Goal: Entertainment & Leisure: Consume media (video, audio)

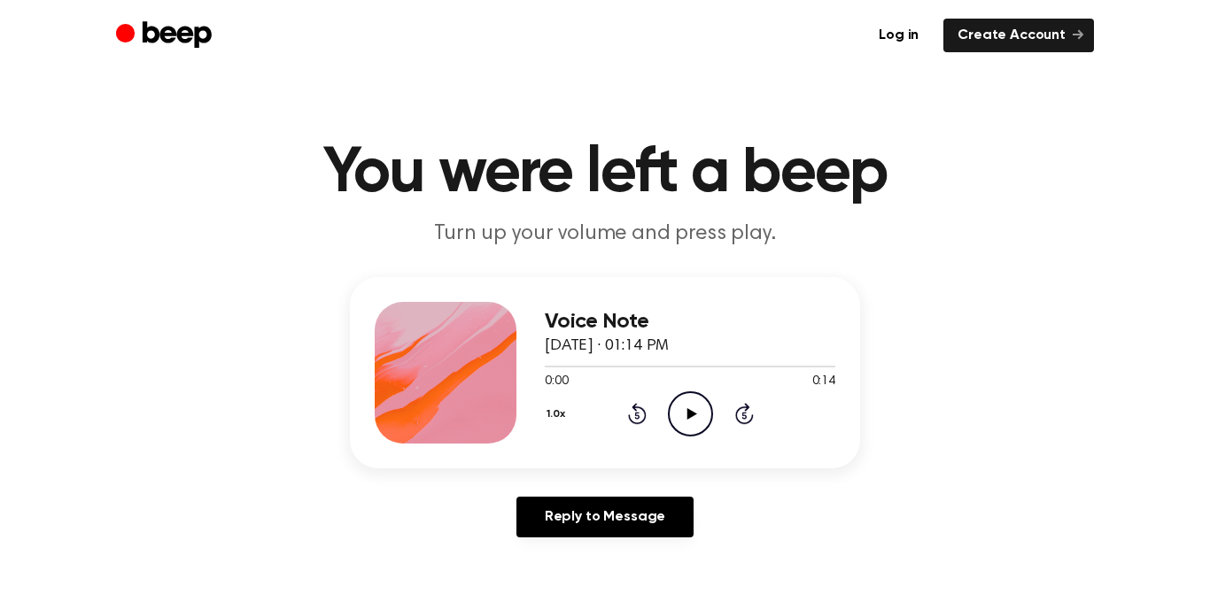
click at [701, 404] on icon "Play Audio" at bounding box center [690, 414] width 45 height 45
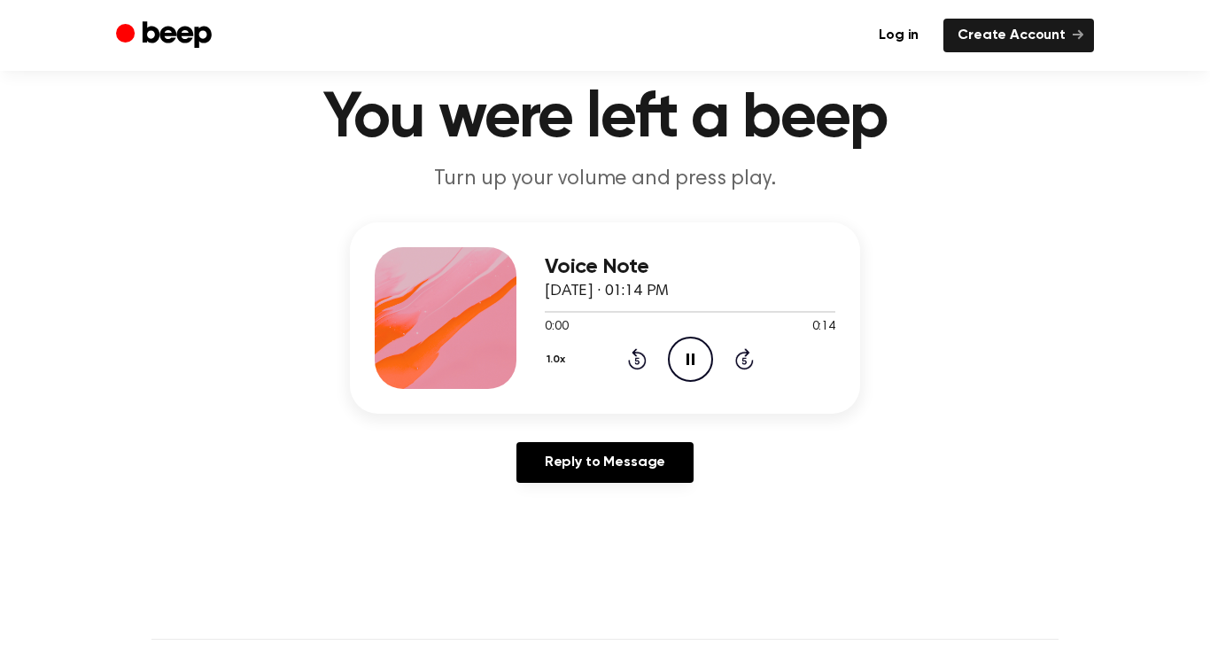
scroll to position [57, 0]
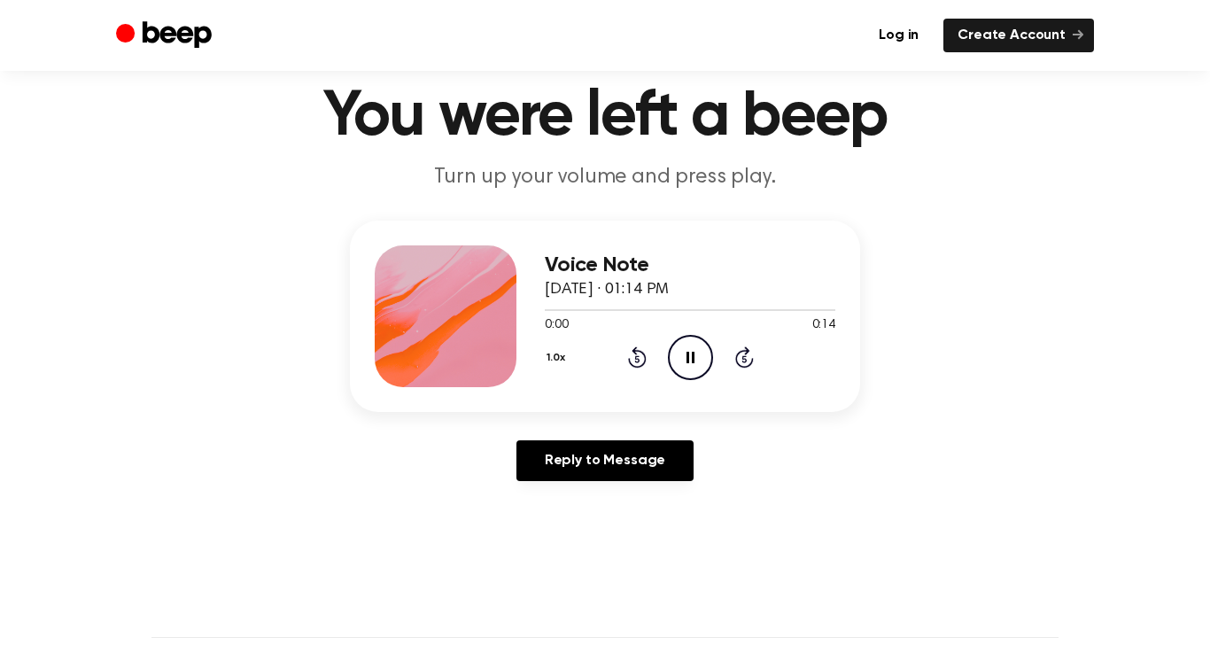
click at [691, 363] on icon "Pause Audio" at bounding box center [690, 357] width 45 height 45
click at [698, 357] on icon "Play Audio" at bounding box center [690, 357] width 45 height 45
click at [690, 360] on icon "Pause Audio" at bounding box center [690, 357] width 45 height 45
click at [621, 478] on link "Reply to Message" at bounding box center [604, 460] width 177 height 41
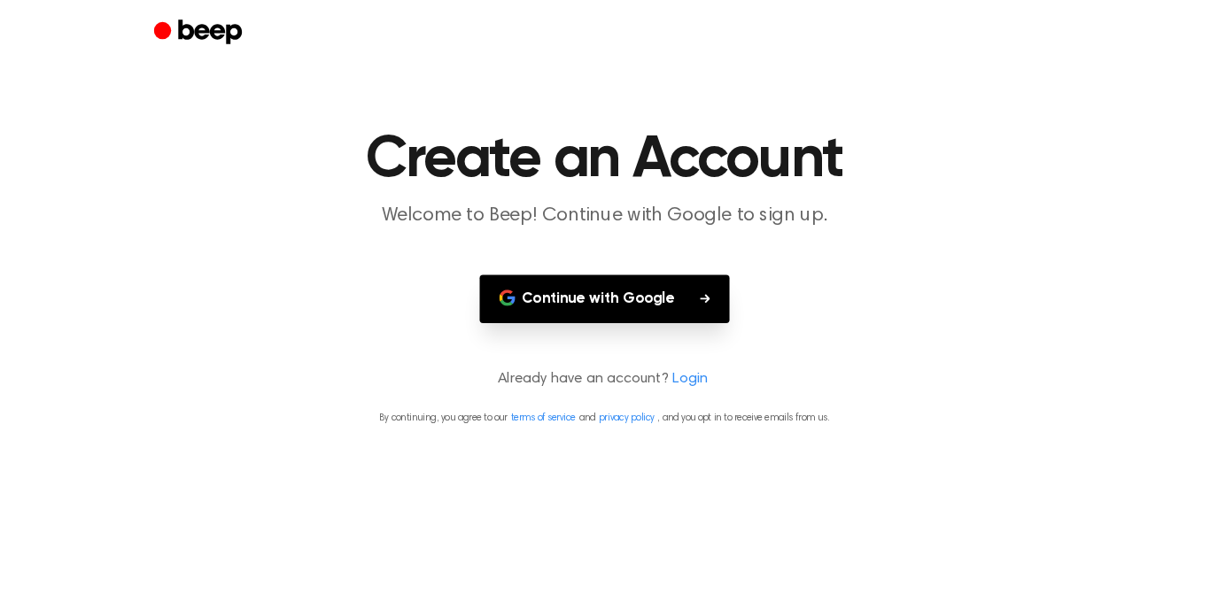
scroll to position [50, 0]
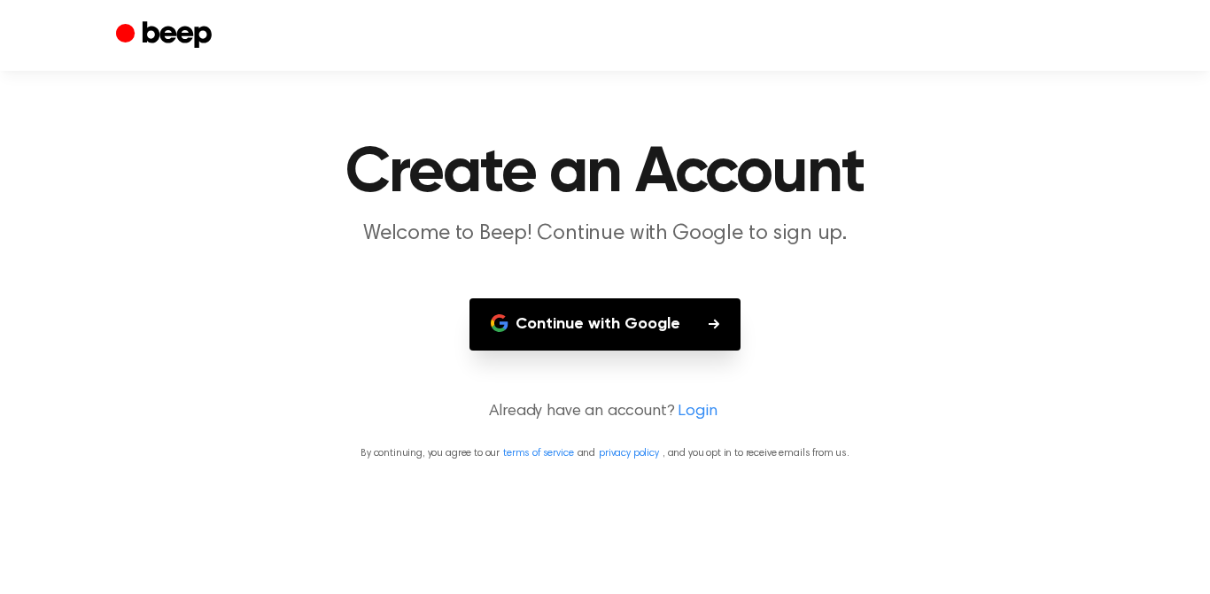
scroll to position [57, 0]
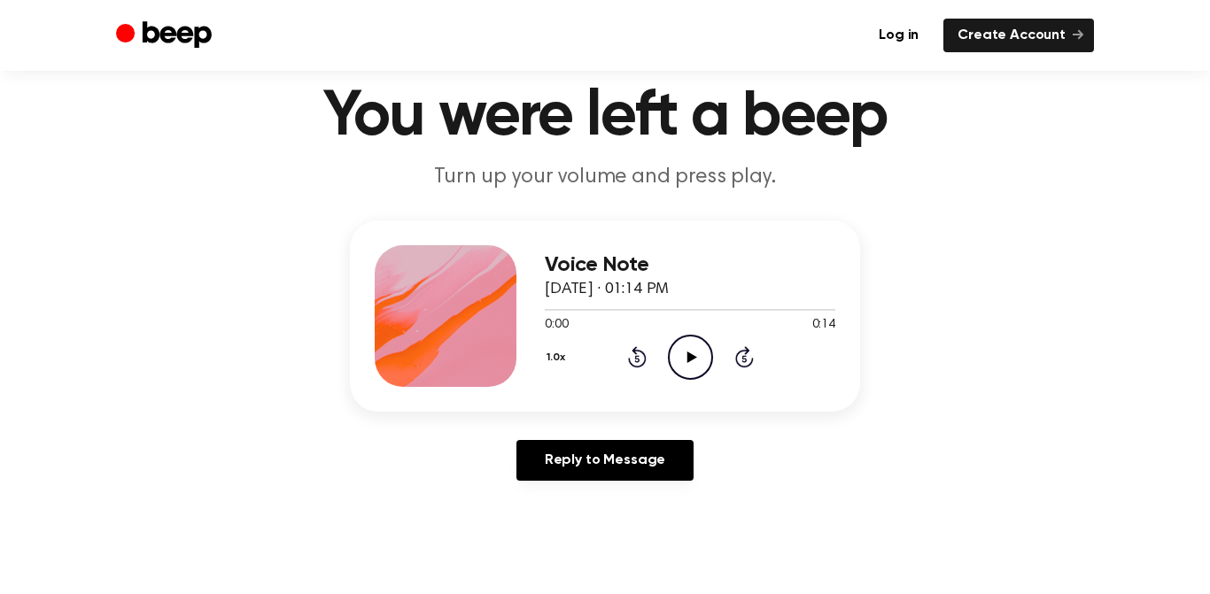
click at [688, 356] on icon at bounding box center [691, 358] width 10 height 12
click at [558, 353] on button "1.0x" at bounding box center [558, 358] width 27 height 30
click at [578, 551] on span "2.0x" at bounding box center [573, 555] width 22 height 19
click at [694, 348] on icon "Pause Audio" at bounding box center [690, 357] width 45 height 45
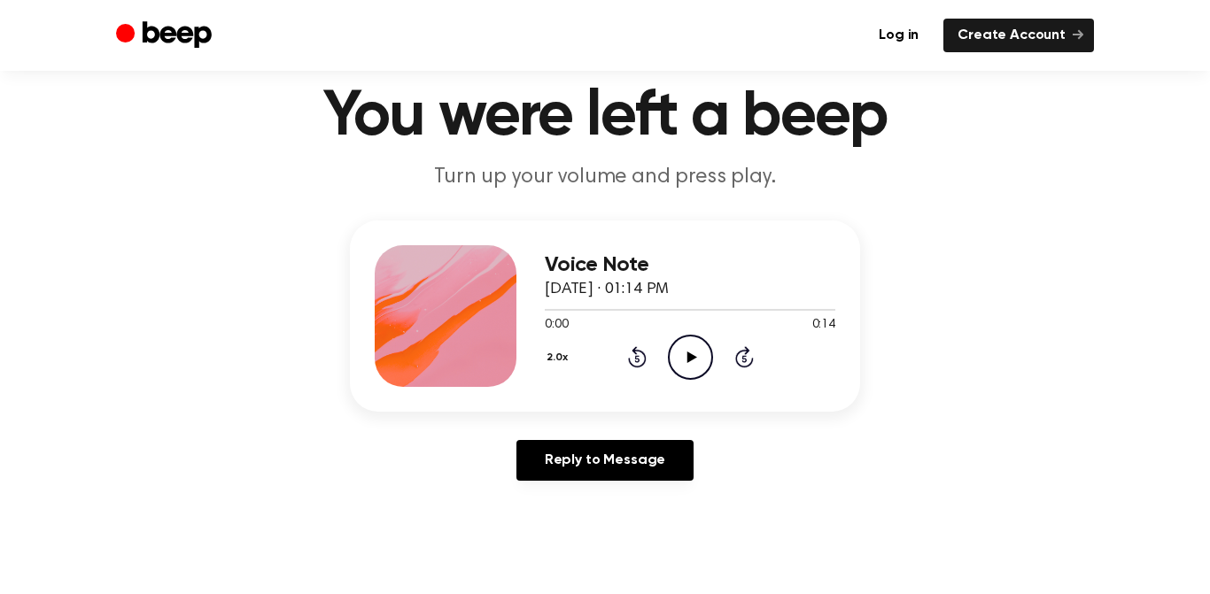
click at [681, 360] on icon "Play Audio" at bounding box center [690, 357] width 45 height 45
click at [547, 358] on button "2.0x" at bounding box center [560, 358] width 30 height 30
click at [567, 524] on span "1.5x" at bounding box center [573, 525] width 22 height 19
click at [694, 349] on icon "Pause Audio" at bounding box center [690, 357] width 45 height 45
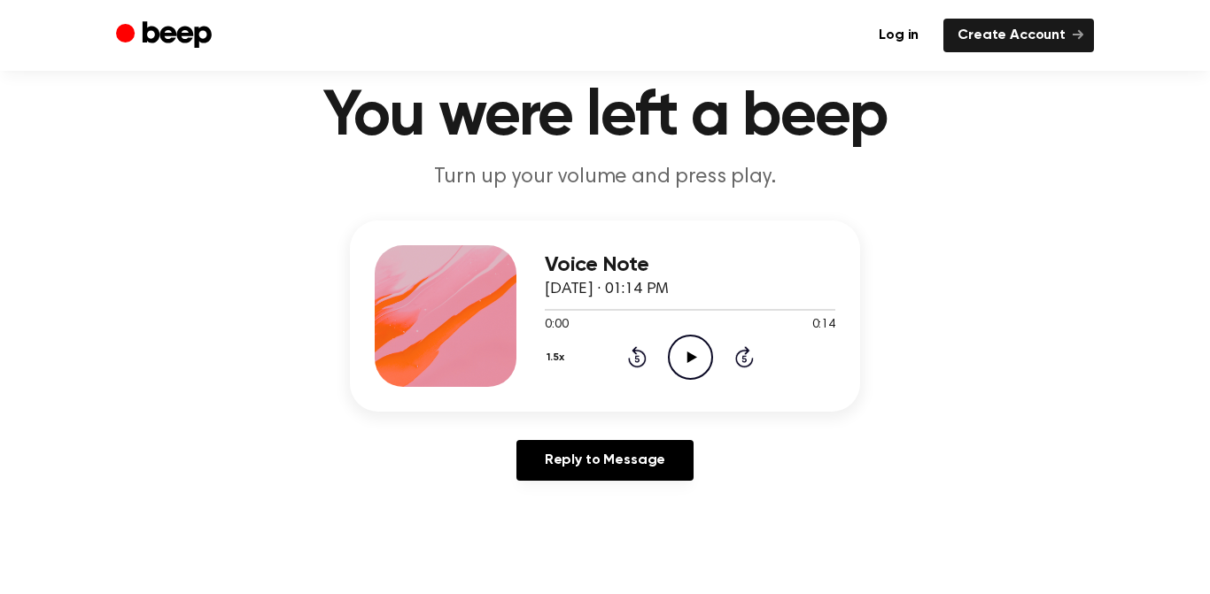
click at [680, 367] on icon "Play Audio" at bounding box center [690, 357] width 45 height 45
